Goal: Information Seeking & Learning: Learn about a topic

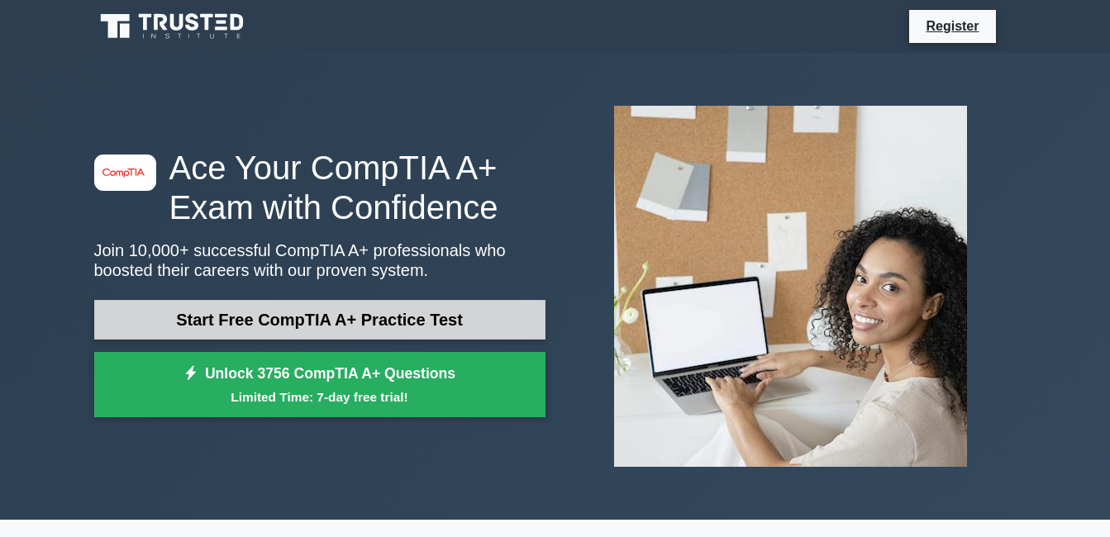
click at [268, 323] on link "Start Free CompTIA A+ Practice Test" at bounding box center [319, 320] width 451 height 40
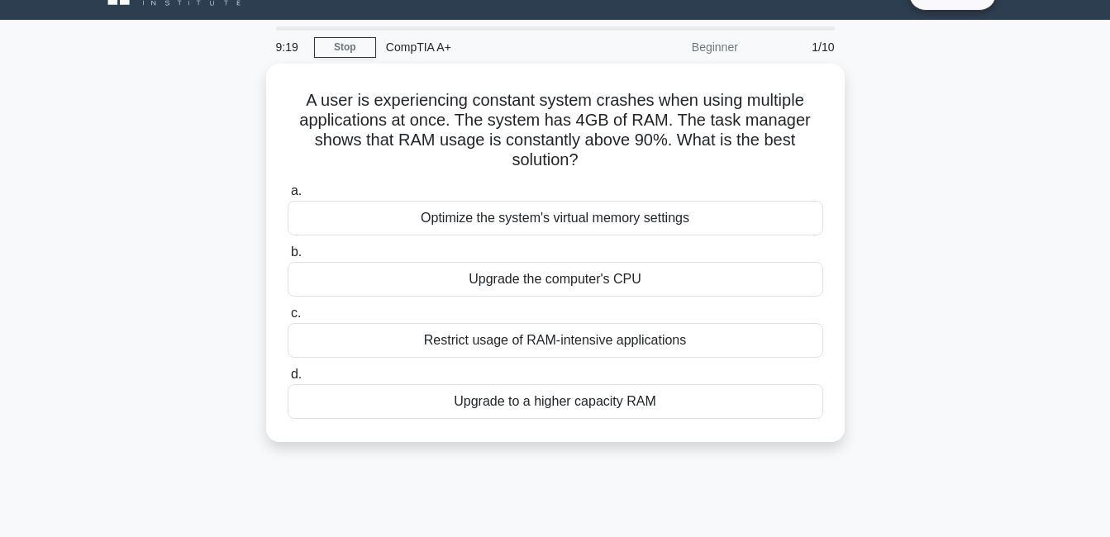
scroll to position [66, 0]
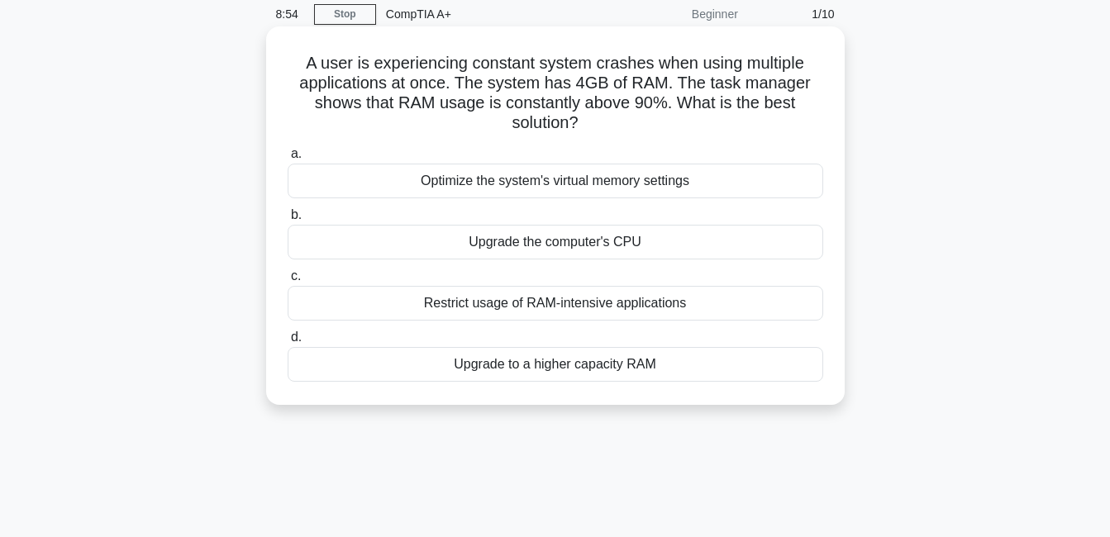
click at [561, 368] on div "Upgrade to a higher capacity RAM" at bounding box center [555, 364] width 535 height 35
click at [288, 343] on input "d. Upgrade to a higher capacity RAM" at bounding box center [288, 337] width 0 height 11
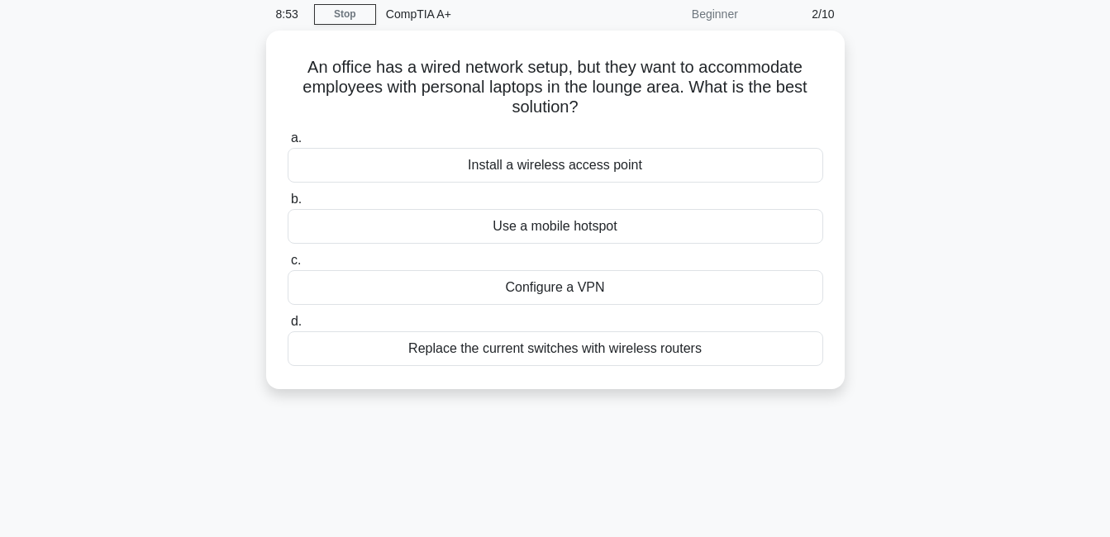
scroll to position [0, 0]
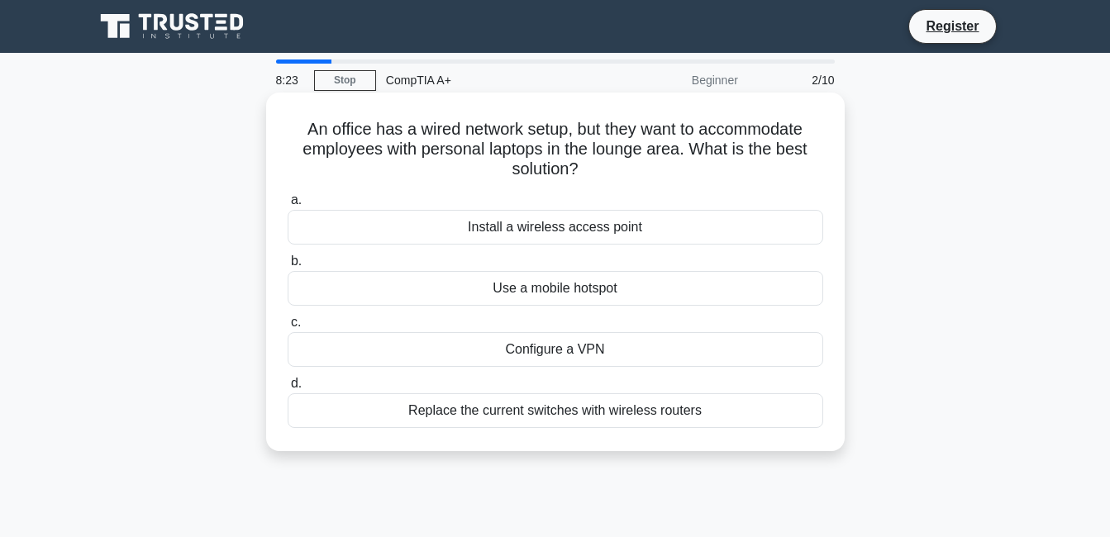
click at [518, 230] on div "Install a wireless access point" at bounding box center [555, 227] width 535 height 35
click at [288, 206] on input "a. Install a wireless access point" at bounding box center [288, 200] width 0 height 11
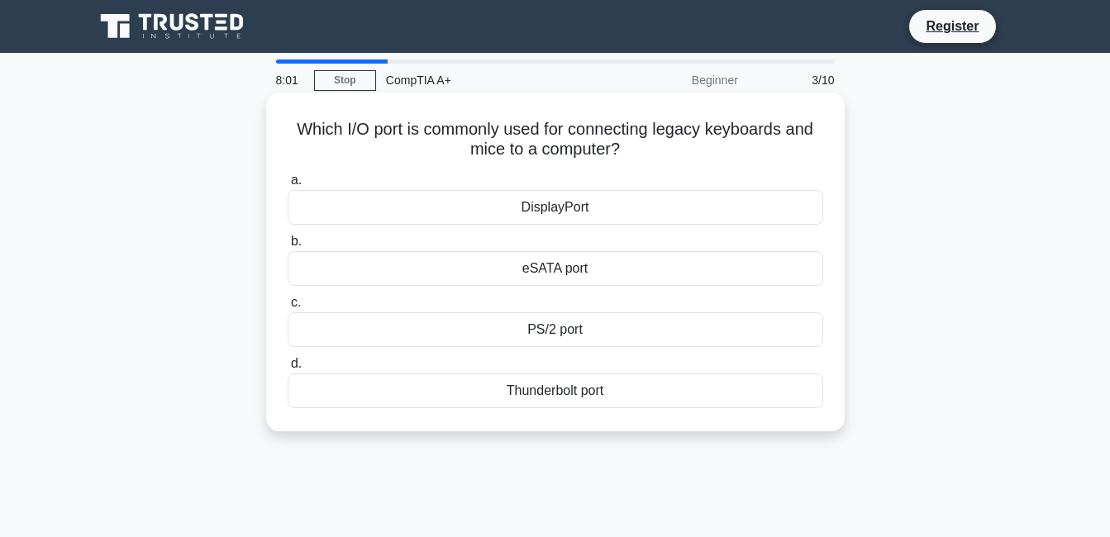
click at [537, 332] on div "PS/2 port" at bounding box center [555, 329] width 535 height 35
click at [288, 308] on input "c. PS/2 port" at bounding box center [288, 302] width 0 height 11
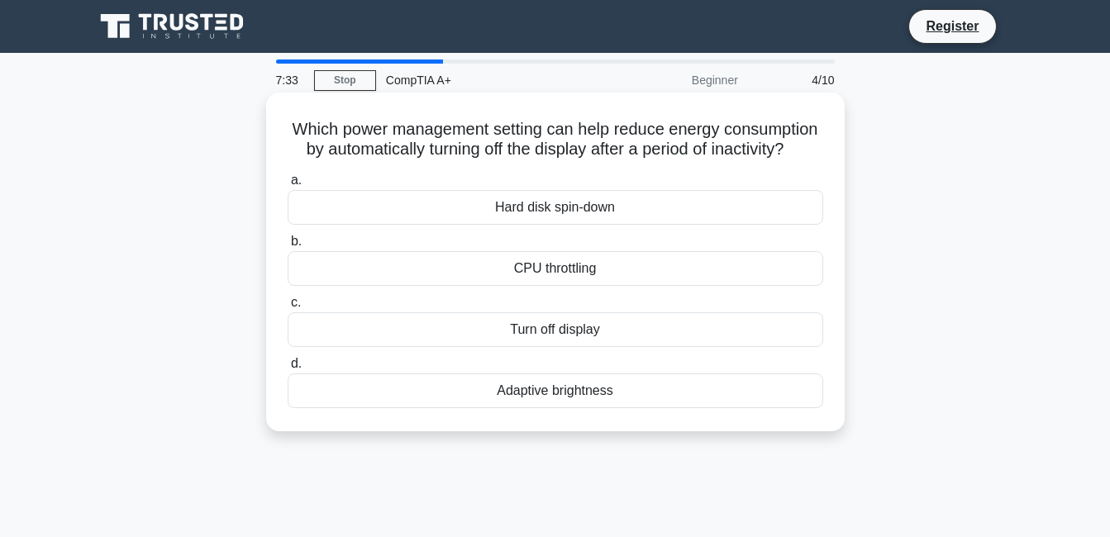
click at [541, 408] on div "Adaptive brightness" at bounding box center [555, 390] width 535 height 35
click at [288, 369] on input "d. Adaptive brightness" at bounding box center [288, 364] width 0 height 11
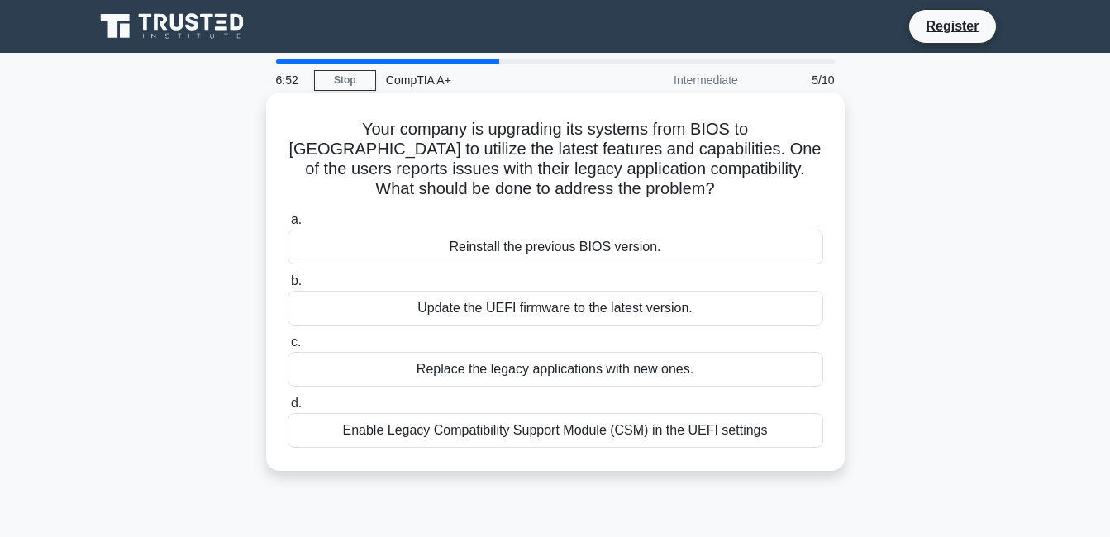
click at [532, 306] on div "Update the UEFI firmware to the latest version." at bounding box center [555, 308] width 535 height 35
click at [288, 287] on input "b. Update the UEFI firmware to the latest version." at bounding box center [288, 281] width 0 height 11
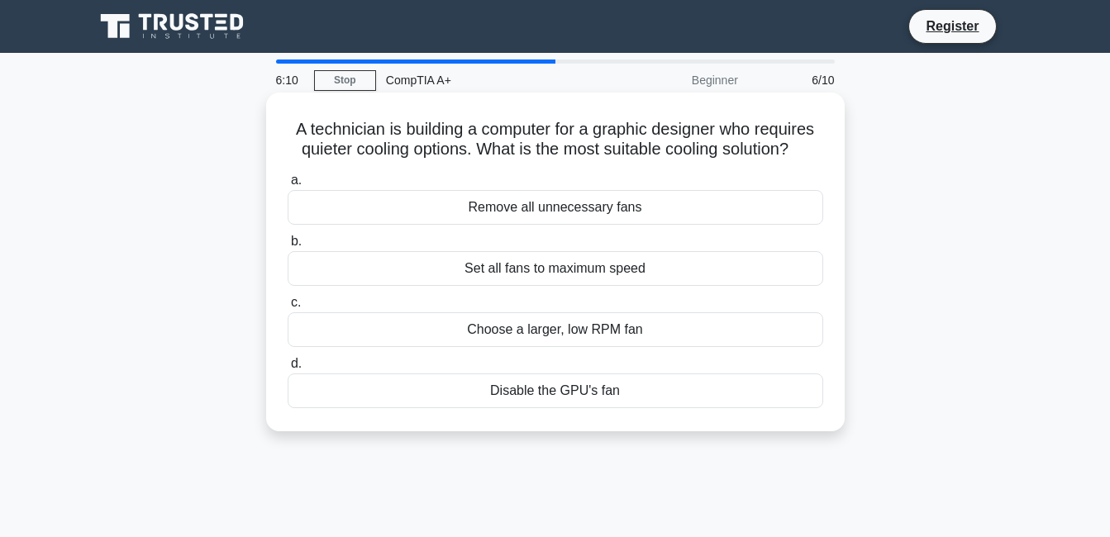
click at [562, 327] on div "Choose a larger, low RPM fan" at bounding box center [555, 329] width 535 height 35
click at [288, 308] on input "c. Choose a larger, low RPM fan" at bounding box center [288, 302] width 0 height 11
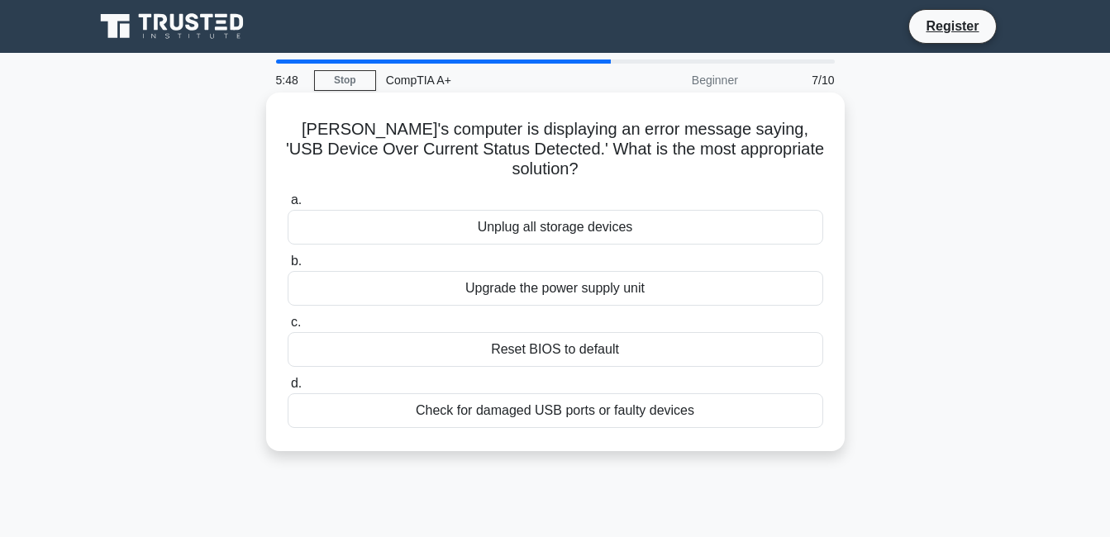
click at [575, 393] on div "Check for damaged USB ports or faulty devices" at bounding box center [555, 410] width 535 height 35
click at [288, 389] on input "d. Check for damaged USB ports or faulty devices" at bounding box center [288, 383] width 0 height 11
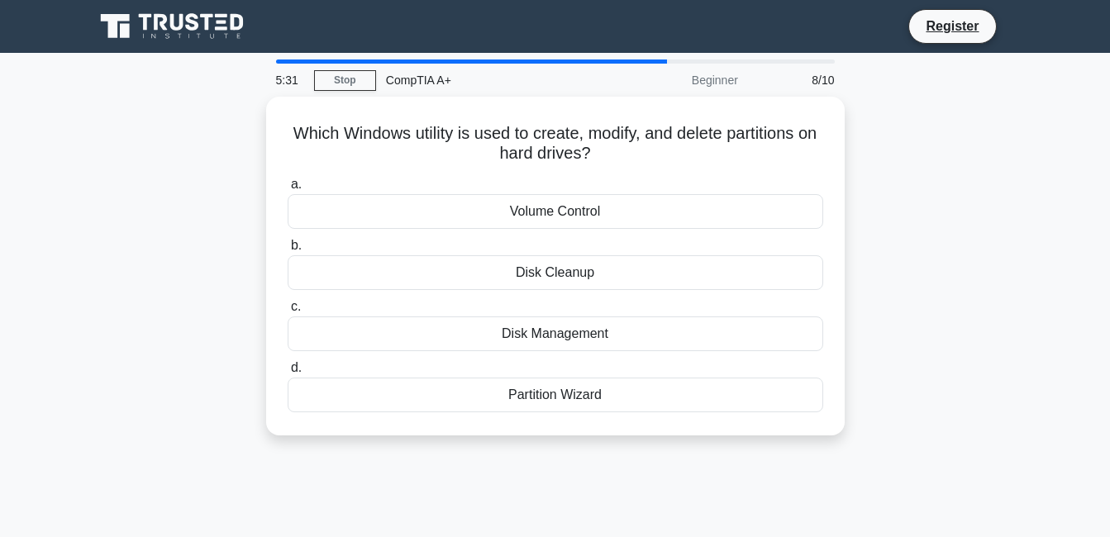
click at [575, 389] on div "Partition Wizard" at bounding box center [555, 395] width 535 height 35
click at [288, 373] on input "d. Partition Wizard" at bounding box center [288, 368] width 0 height 11
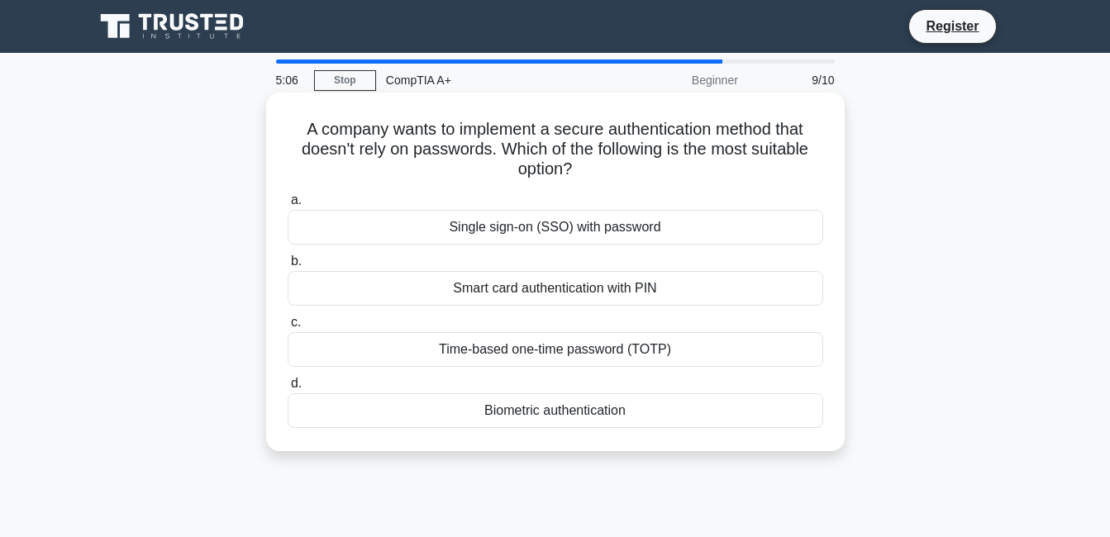
click at [565, 406] on div "Biometric authentication" at bounding box center [555, 410] width 535 height 35
click at [288, 389] on input "d. Biometric authentication" at bounding box center [288, 383] width 0 height 11
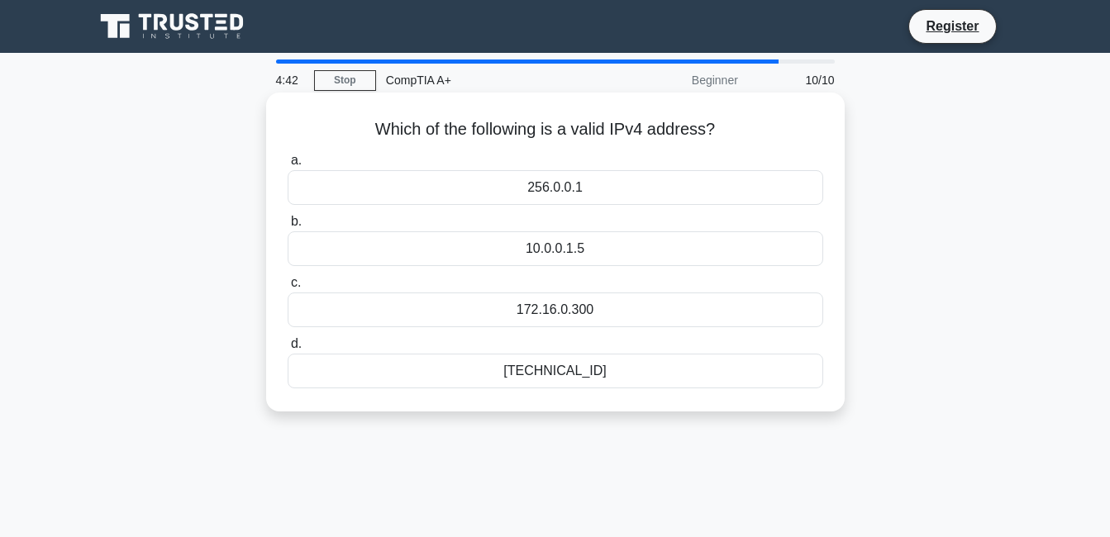
click at [583, 368] on div "192.168.0.1" at bounding box center [555, 371] width 535 height 35
click at [288, 350] on input "d. 192.168.0.1" at bounding box center [288, 344] width 0 height 11
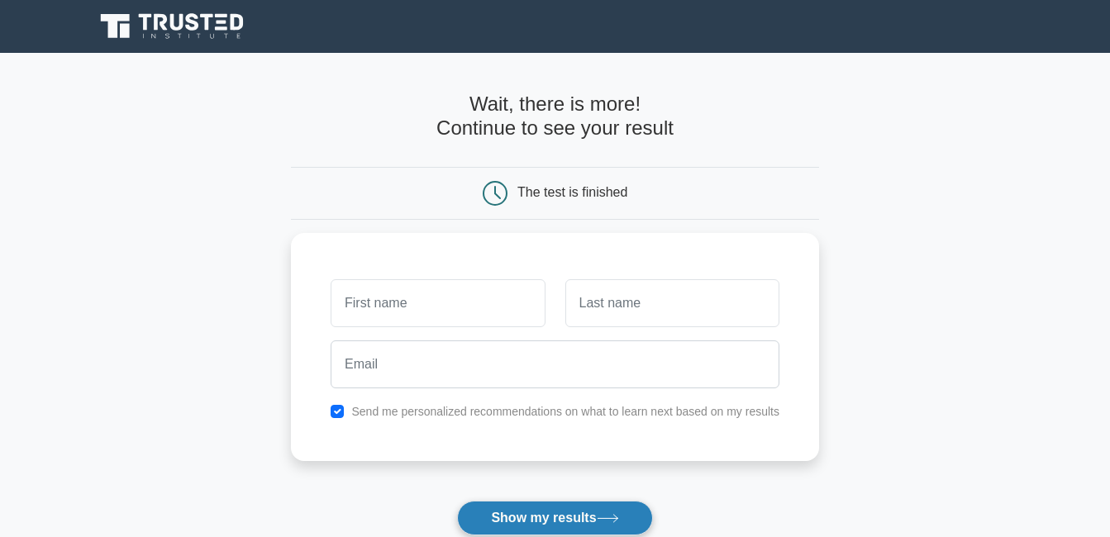
click at [561, 517] on button "Show my results" at bounding box center [554, 518] width 195 height 35
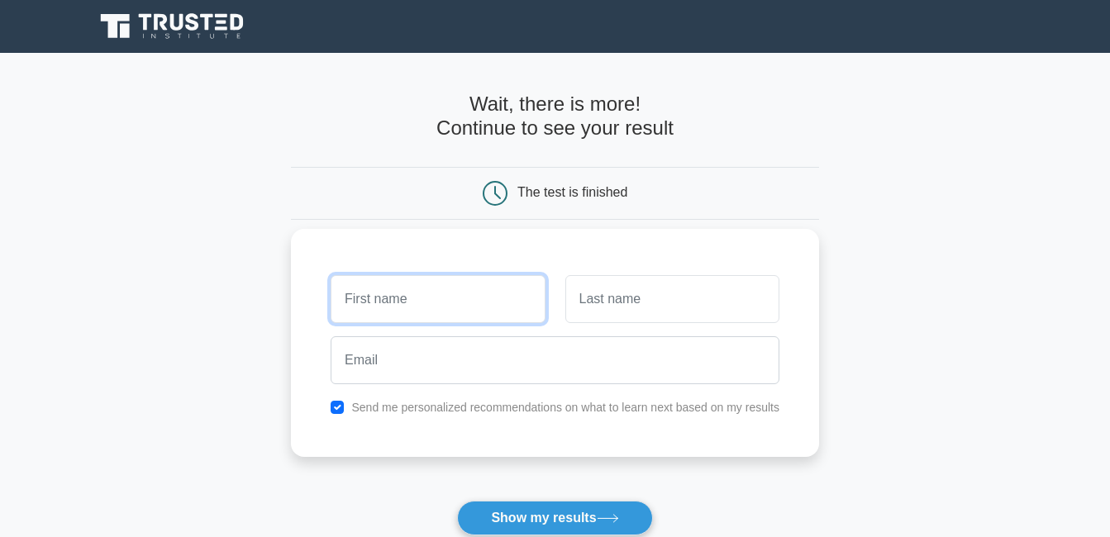
click at [465, 310] on input "text" at bounding box center [438, 299] width 214 height 48
type input "Joseph"
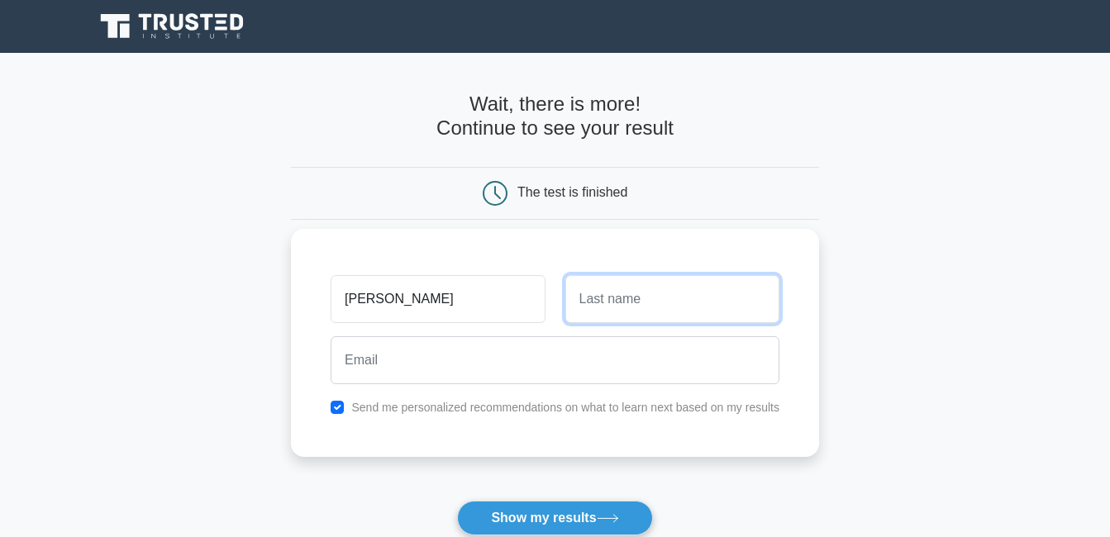
type input "okon"
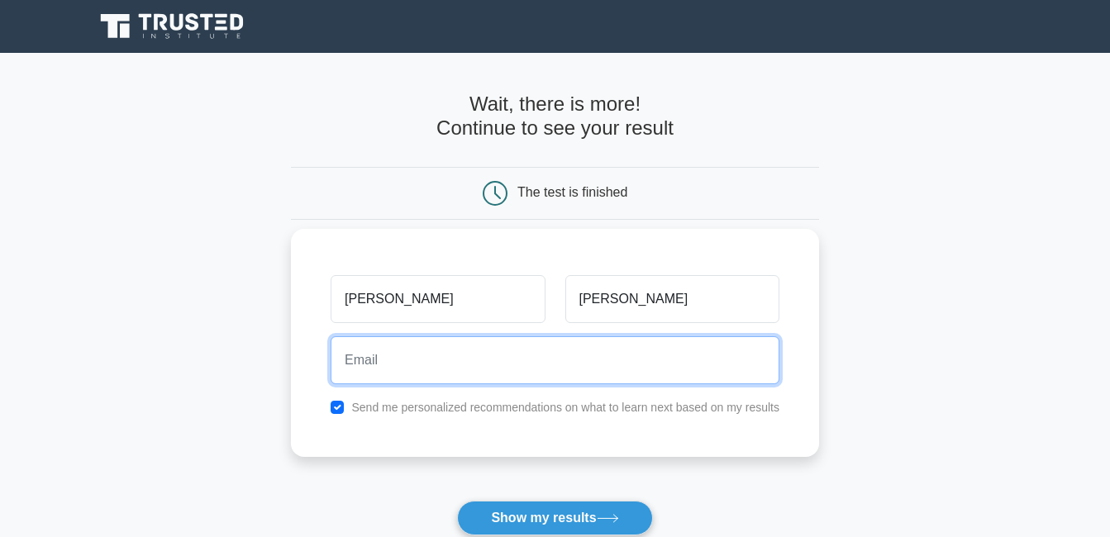
type input "jokon3602@gmail.com"
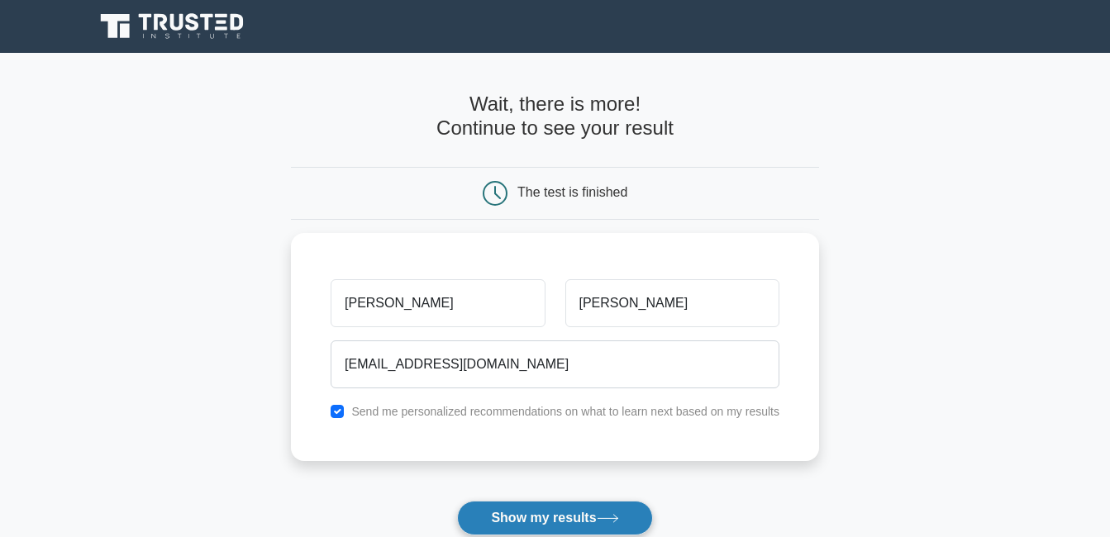
click at [524, 525] on button "Show my results" at bounding box center [554, 518] width 195 height 35
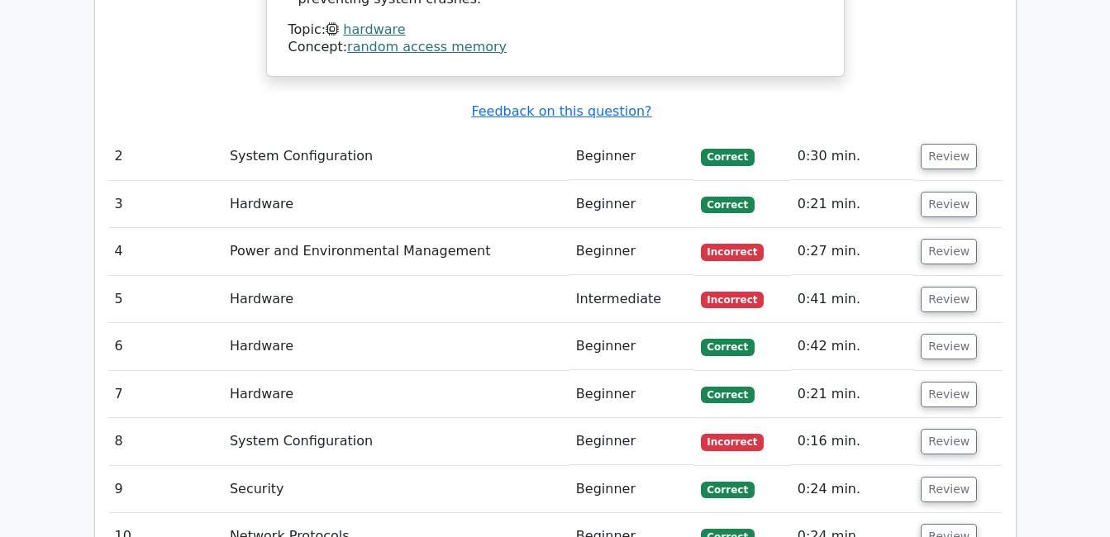
scroll to position [1752, 0]
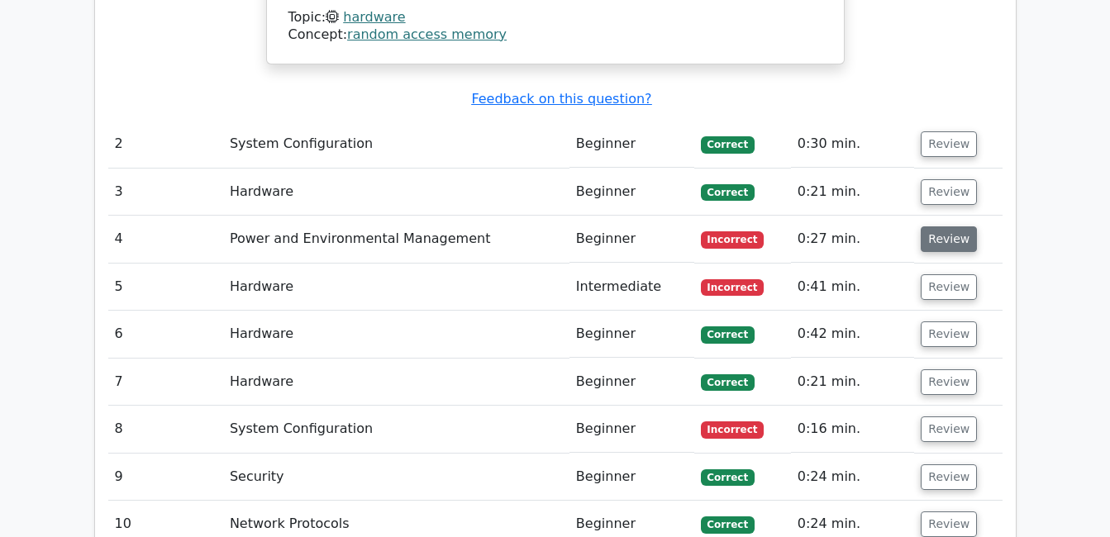
click at [945, 226] on button "Review" at bounding box center [948, 239] width 56 height 26
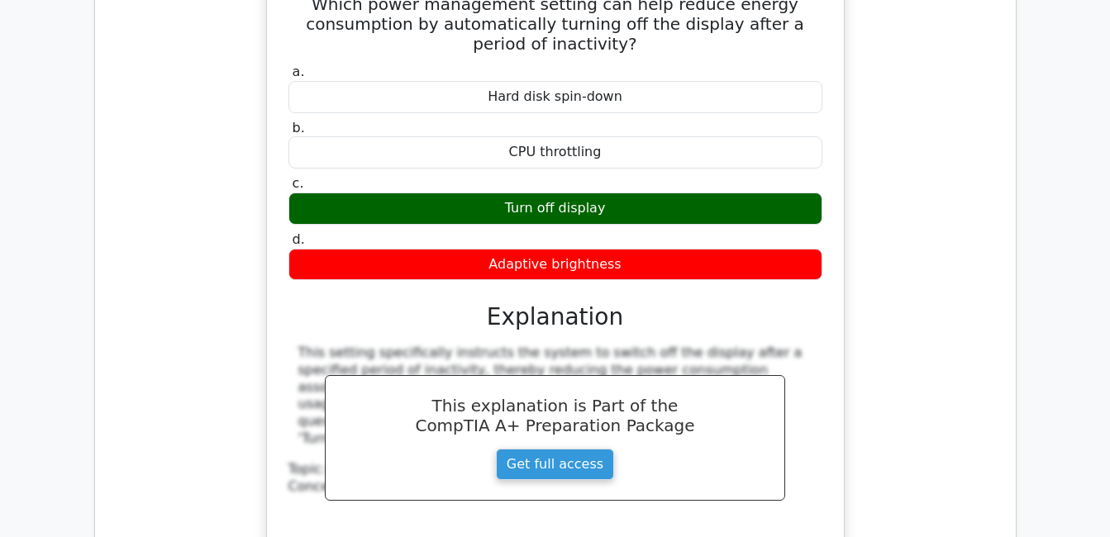
scroll to position [2082, 0]
